Goal: Task Accomplishment & Management: Manage account settings

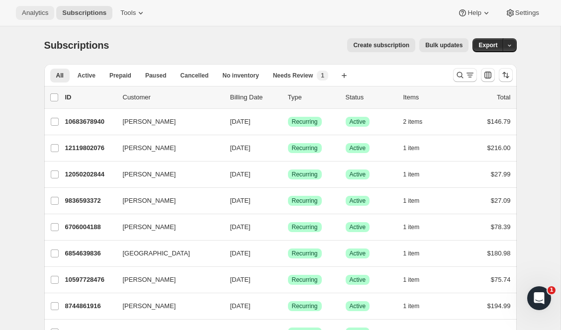
click at [33, 13] on span "Analytics" at bounding box center [35, 13] width 26 height 8
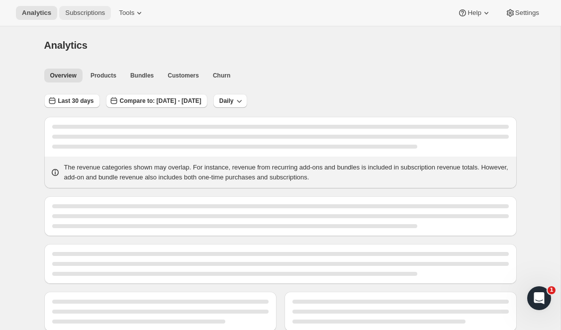
click at [66, 14] on span "Subscriptions" at bounding box center [85, 13] width 40 height 8
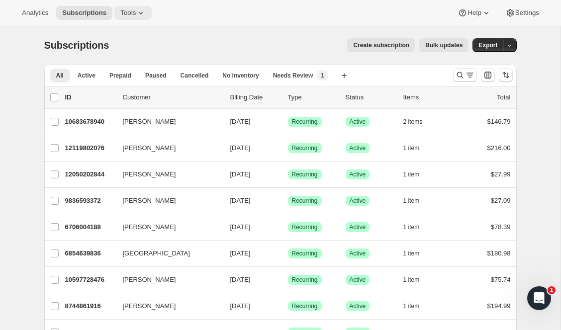
click at [136, 14] on span "Tools" at bounding box center [127, 13] width 15 height 8
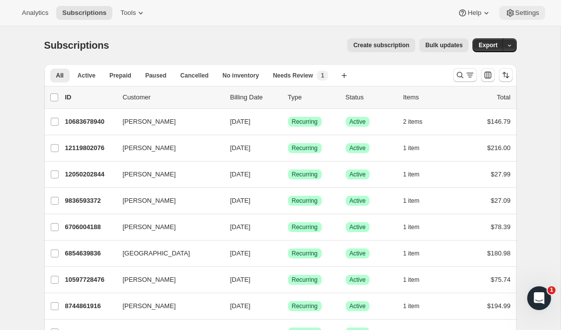
click at [534, 11] on span "Settings" at bounding box center [527, 13] width 24 height 8
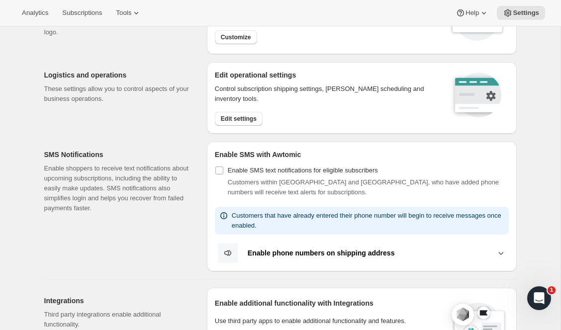
scroll to position [81, 0]
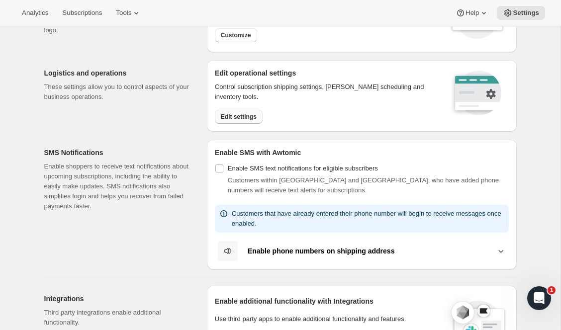
click at [229, 117] on span "Edit settings" at bounding box center [239, 117] width 36 height 8
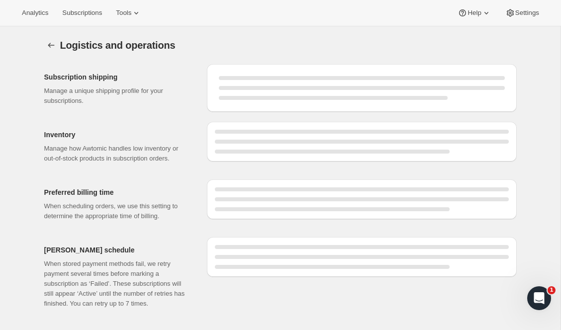
select select "DAY"
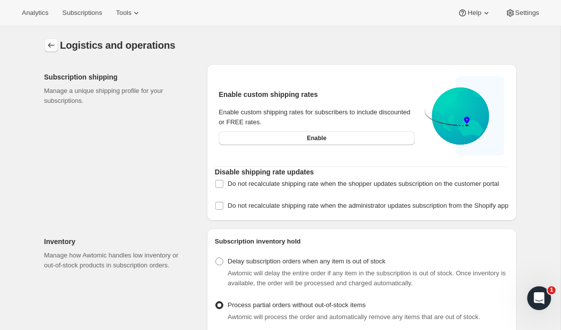
click at [49, 49] on icon "Settings" at bounding box center [51, 45] width 10 height 10
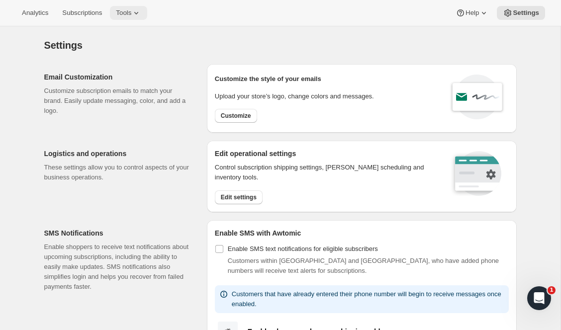
click at [139, 13] on icon at bounding box center [136, 13] width 10 height 10
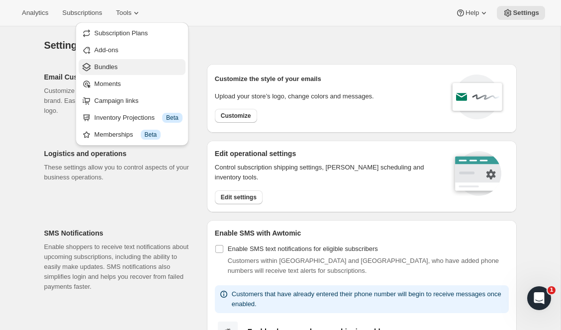
click at [110, 74] on button "Bundles" at bounding box center [132, 67] width 107 height 16
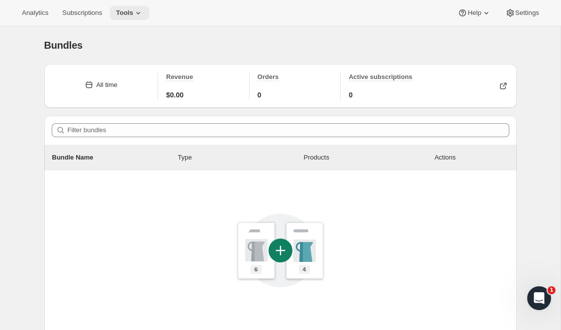
click at [131, 11] on span "Tools" at bounding box center [124, 13] width 17 height 8
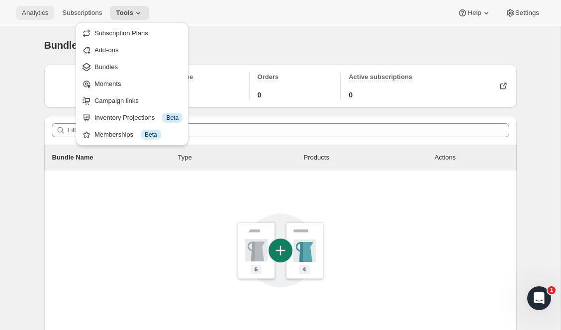
click at [37, 12] on span "Analytics" at bounding box center [35, 13] width 26 height 8
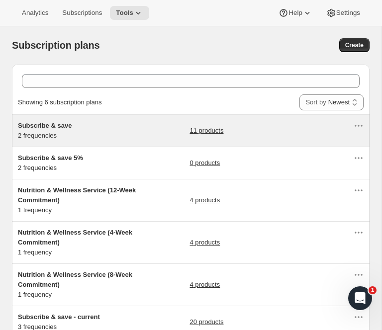
scroll to position [73, 0]
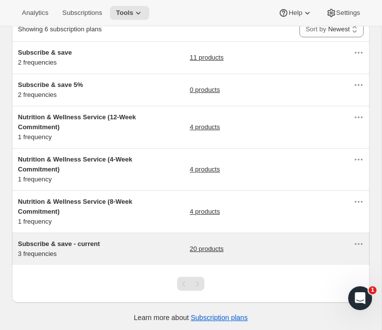
click at [202, 245] on link "20 products" at bounding box center [207, 249] width 34 height 10
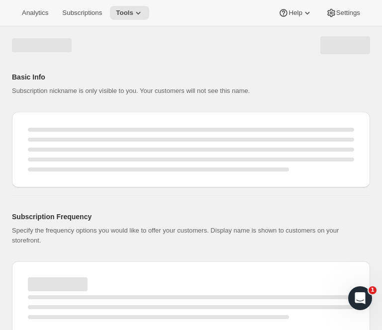
select select "WEEK"
select select "MONTH"
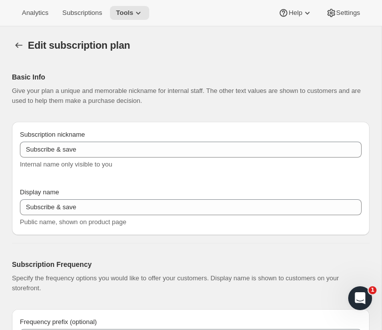
type input "Subscribe & save - current"
type input "Deliver Every"
type input "10"
select select "MONTH"
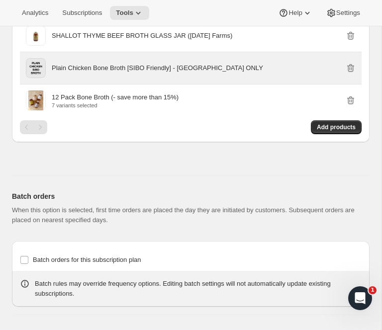
scroll to position [1285, 0]
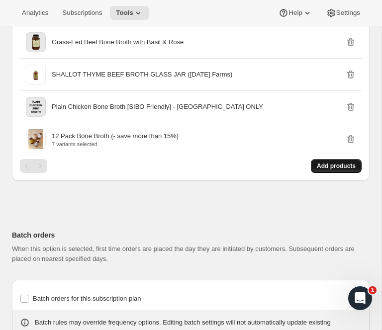
click at [317, 162] on span "Add products" at bounding box center [336, 166] width 39 height 8
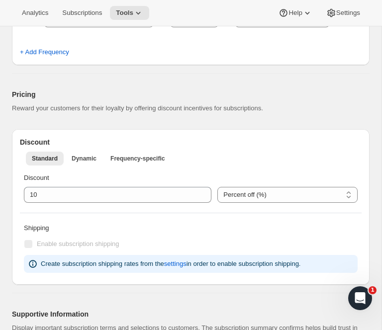
scroll to position [0, 0]
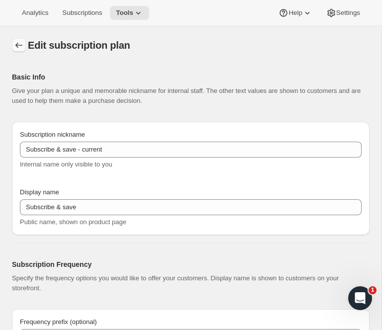
click at [21, 40] on icon "Subscription plans" at bounding box center [19, 45] width 10 height 10
